Goal: Use online tool/utility

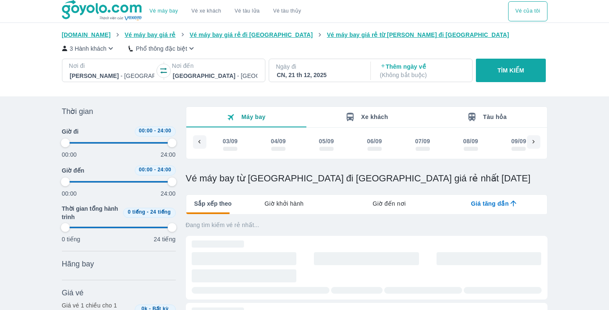
type input "97.9166666666667"
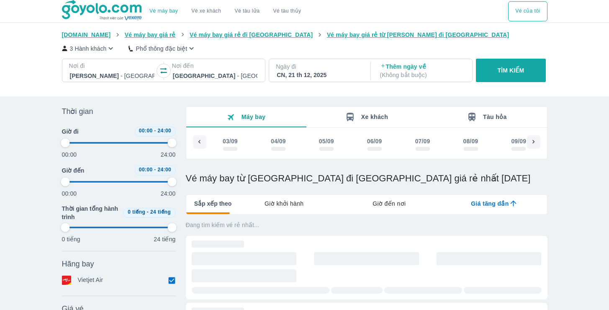
type input "97.9166666666667"
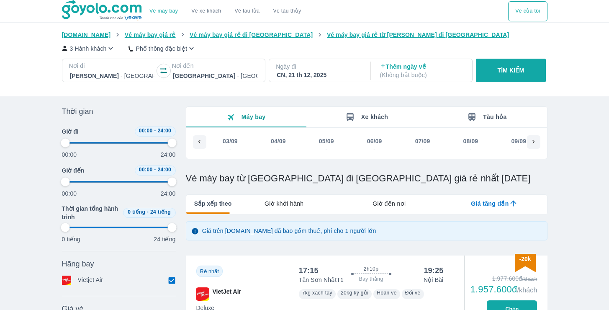
type input "97.9166666666667"
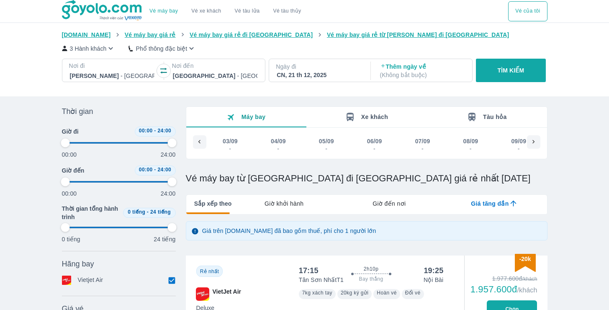
type input "97.9166666666667"
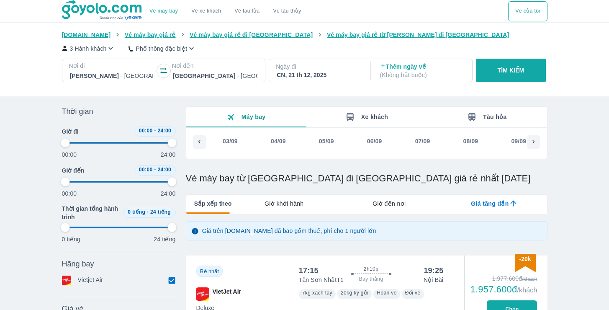
type input "97.9166666666667"
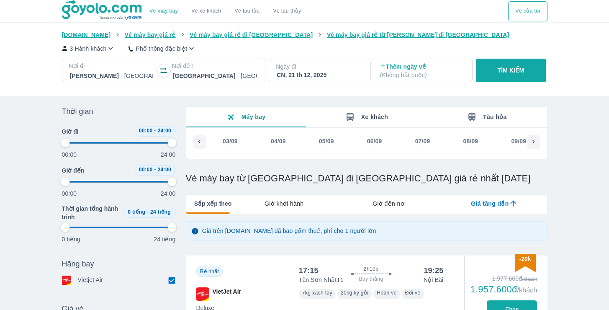
type input "97.9166666666667"
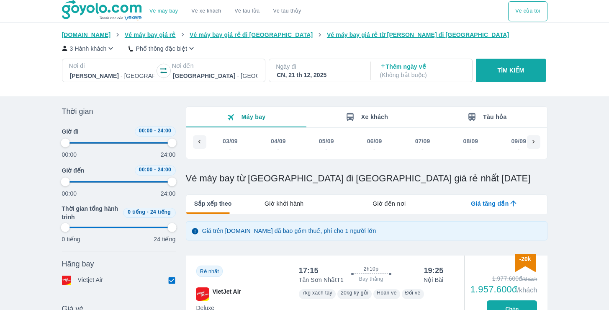
type input "97.9166666666667"
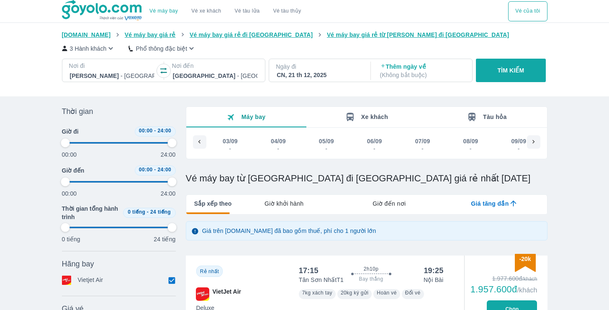
type input "97.9166666666667"
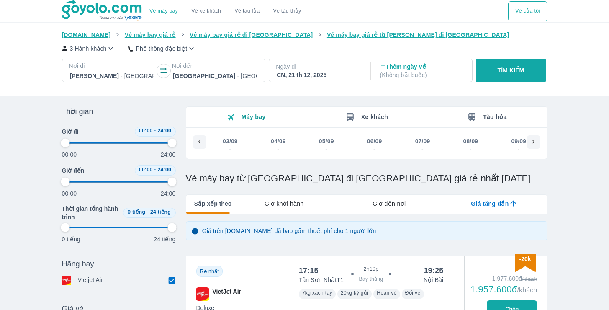
type input "97.9166666666667"
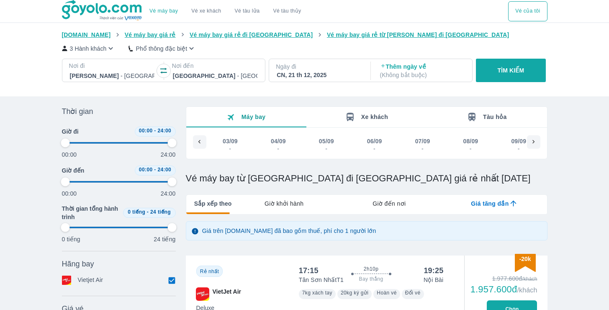
type input "97.9166666666667"
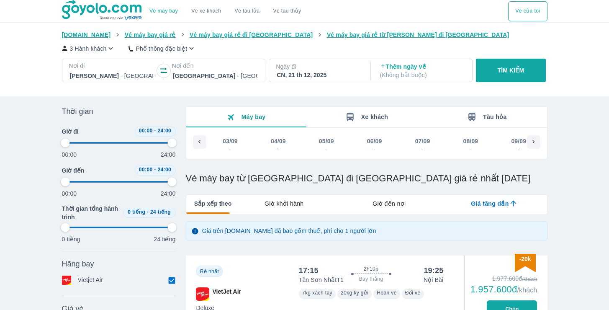
type input "97.9166666666667"
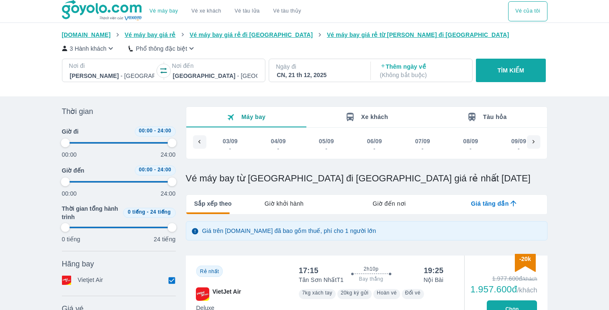
type input "97.9166666666667"
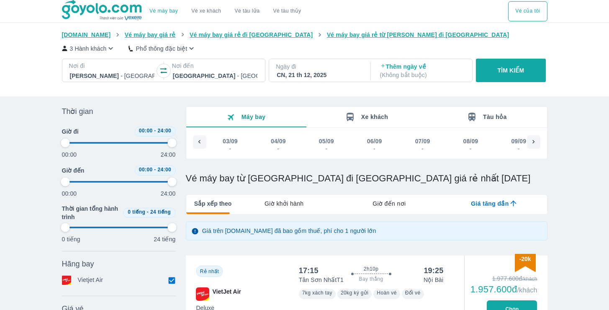
type input "97.9166666666667"
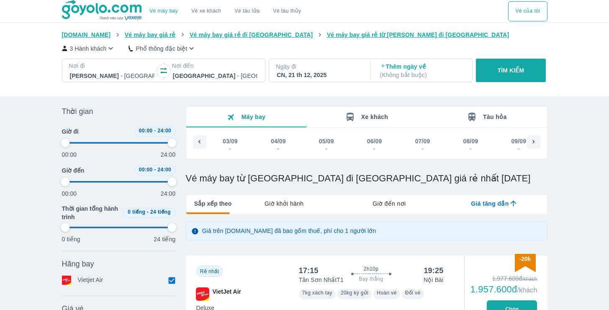
type input "97.9166666666667"
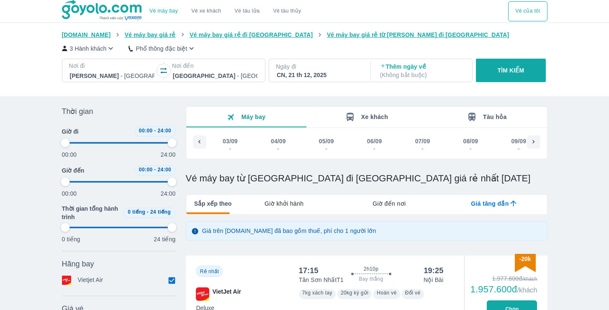
type input "97.9166666666667"
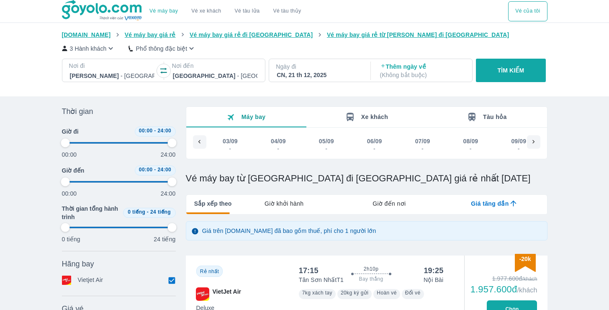
type input "97.9166666666667"
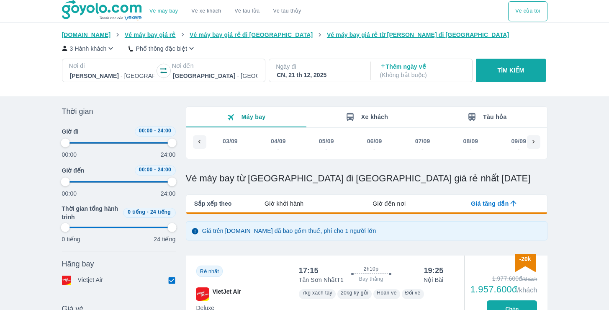
type input "97.9166666666667"
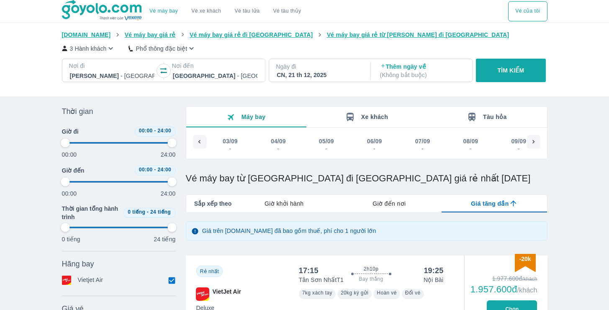
type input "97.9166666666667"
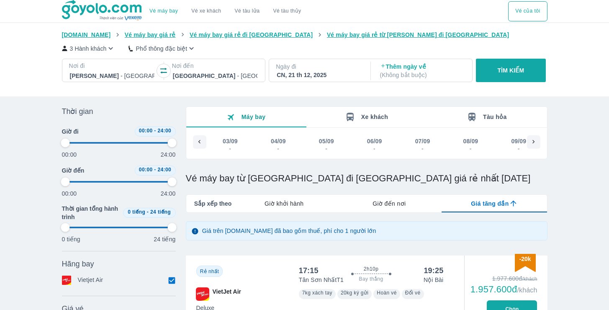
type input "97.9166666666667"
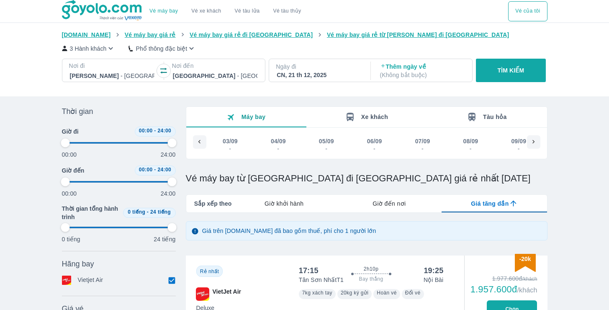
type input "97.9166666666667"
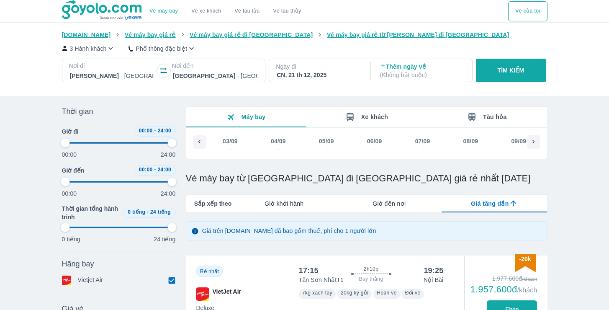
type input "97.9166666666667"
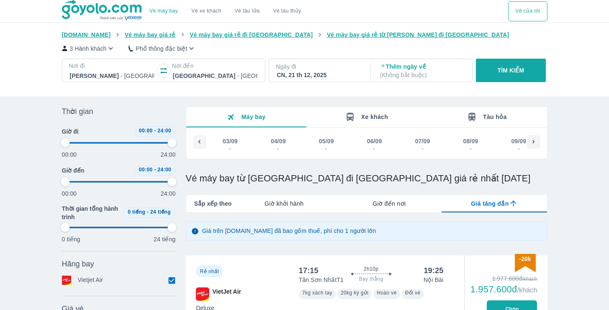
type input "97.9166666666667"
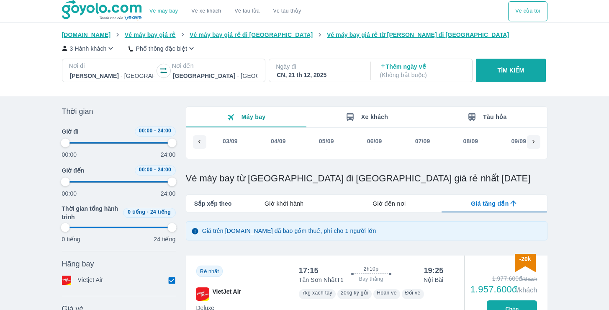
type input "97.9166666666667"
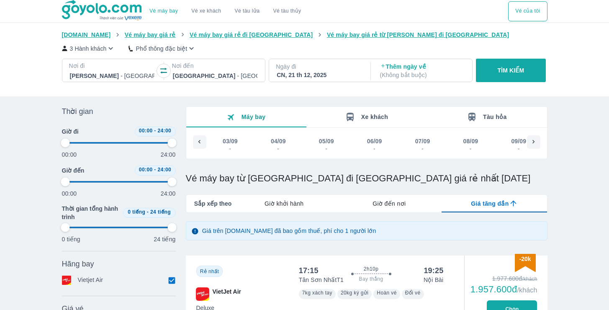
type input "97.9166666666667"
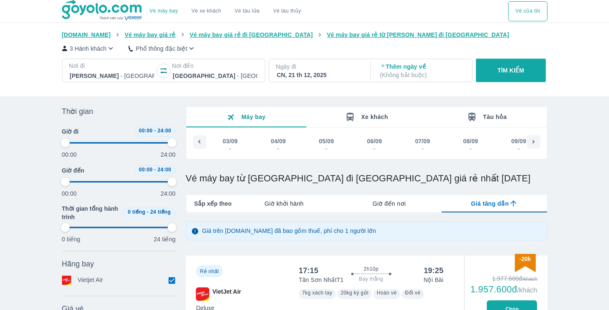
type input "97.9166666666667"
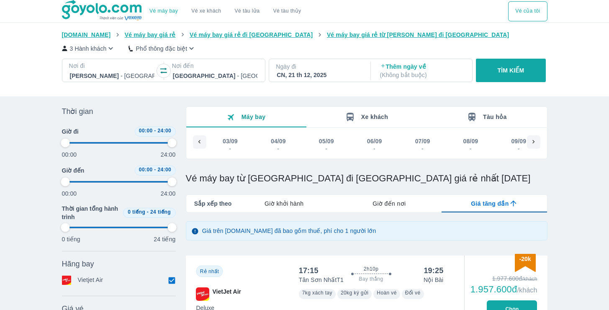
type input "97.9166666666667"
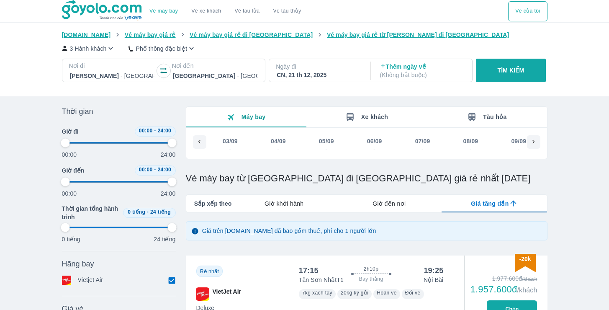
type input "97.9166666666667"
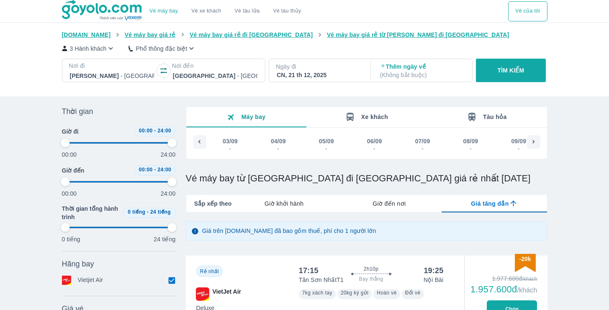
type input "97.9166666666667"
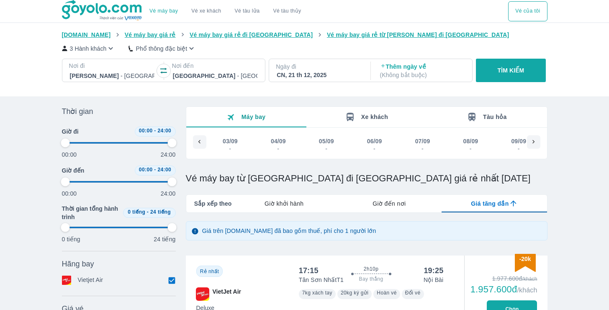
type input "97.9166666666667"
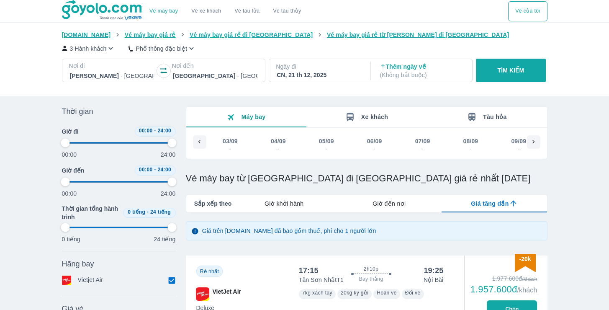
type input "97.9166666666667"
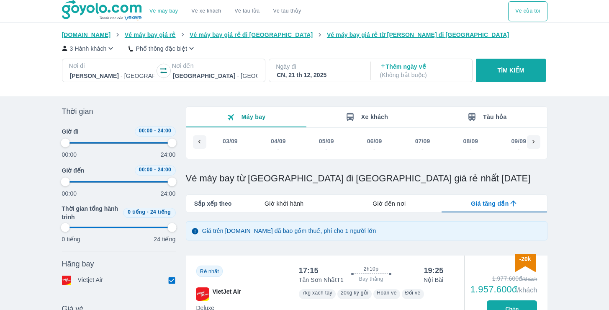
type input "97.9166666666667"
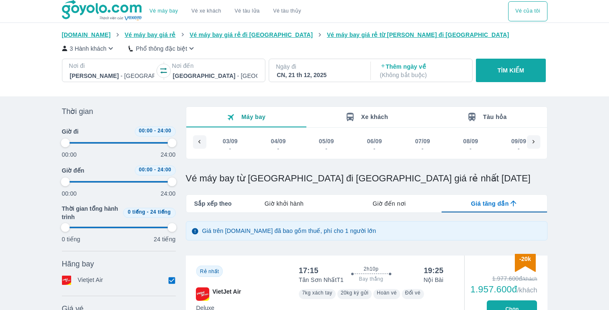
type input "97.9166666666667"
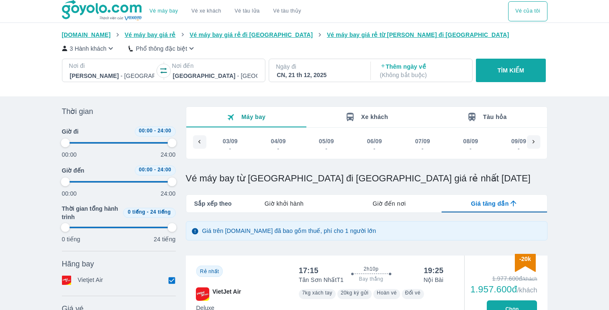
type input "97.9166666666667"
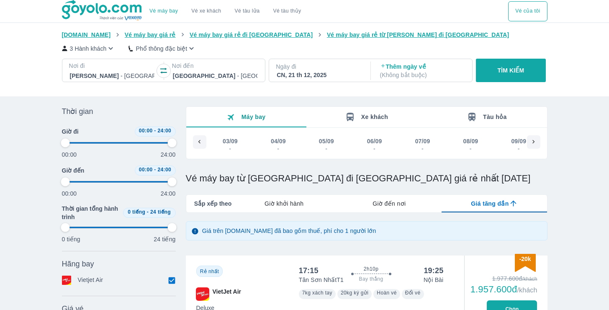
type input "97.9166666666667"
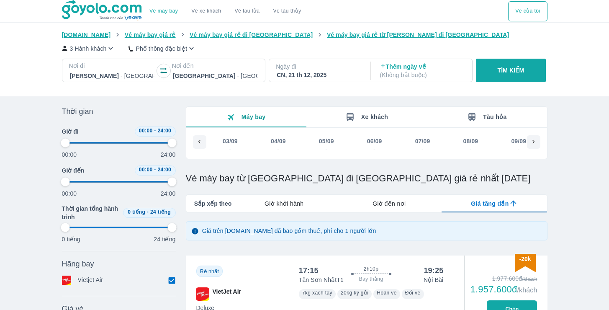
type input "97.9166666666667"
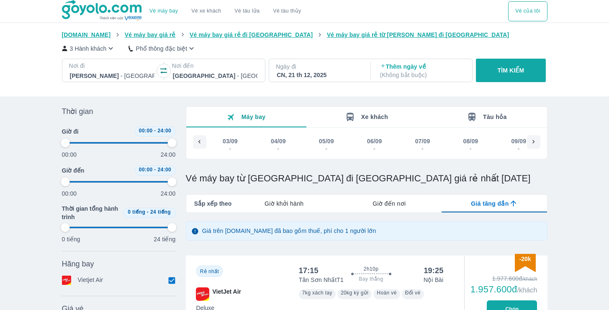
type input "97.9166666666667"
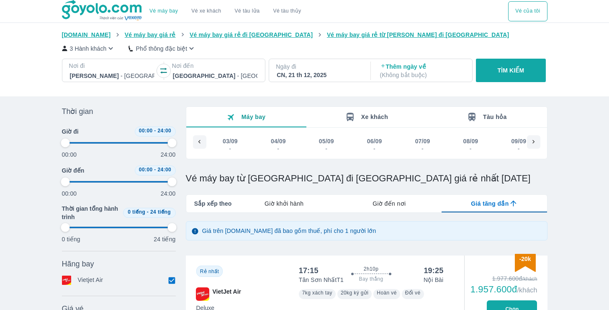
type input "97.9166666666667"
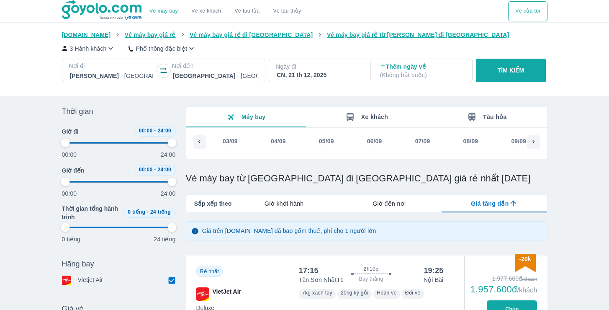
type input "97.9166666666667"
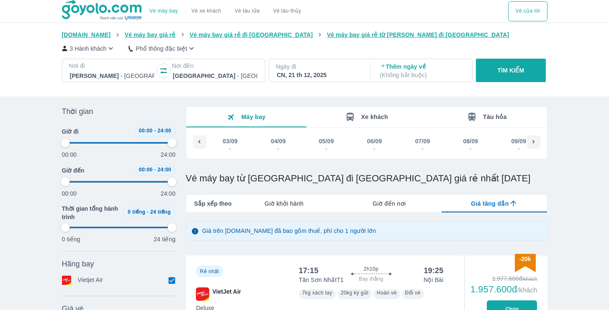
type input "97.9166666666667"
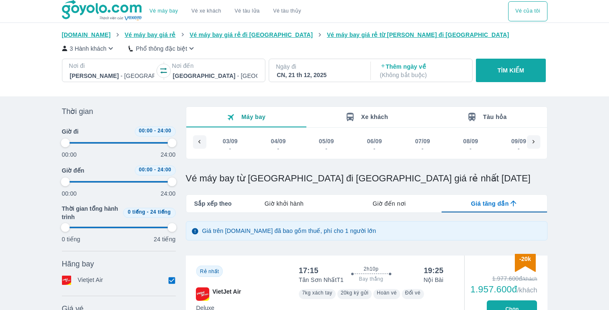
type input "97.9166666666667"
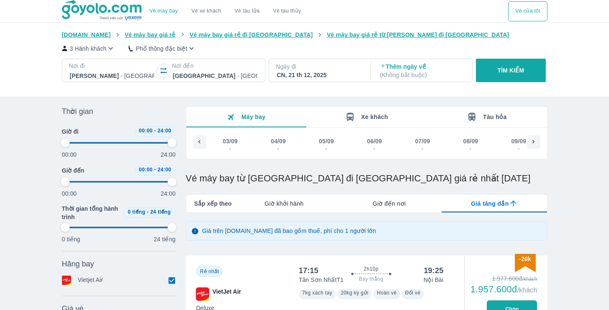
type input "97.9166666666667"
